Goal: Communication & Community: Participate in discussion

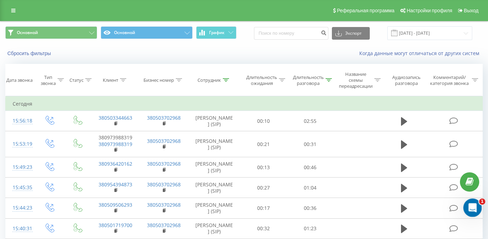
click at [472, 206] on icon "Открыть службу сообщений Intercom" at bounding box center [471, 207] width 5 height 6
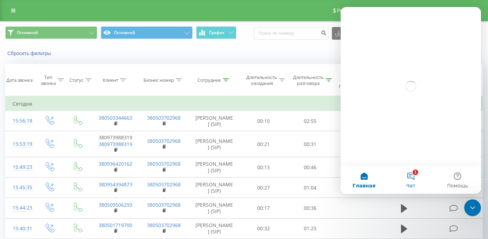
click at [414, 177] on button "1 Чат" at bounding box center [410, 180] width 47 height 28
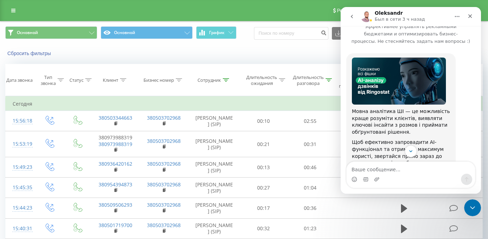
scroll to position [136, 0]
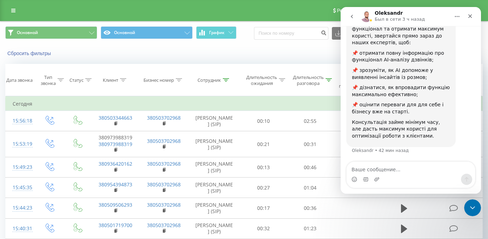
click at [353, 17] on icon "go back" at bounding box center [352, 17] width 6 height 6
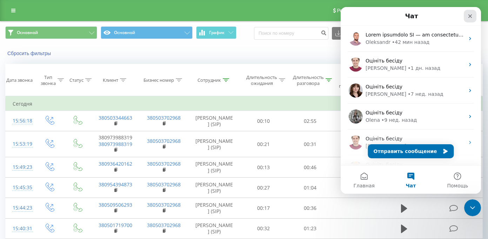
click at [471, 11] on div "Закрыть" at bounding box center [470, 16] width 13 height 13
